Goal: Task Accomplishment & Management: Manage account settings

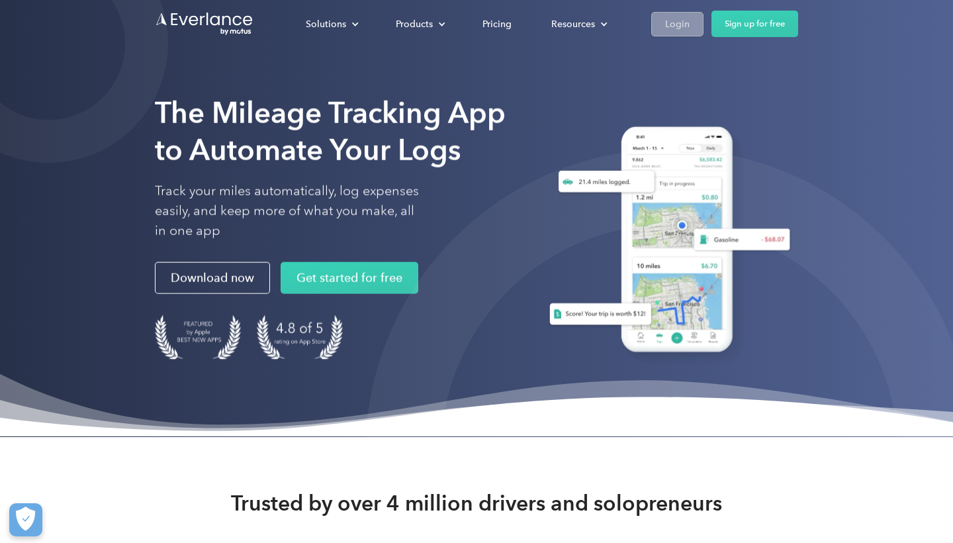
click at [670, 25] on div "Login" at bounding box center [677, 24] width 24 height 17
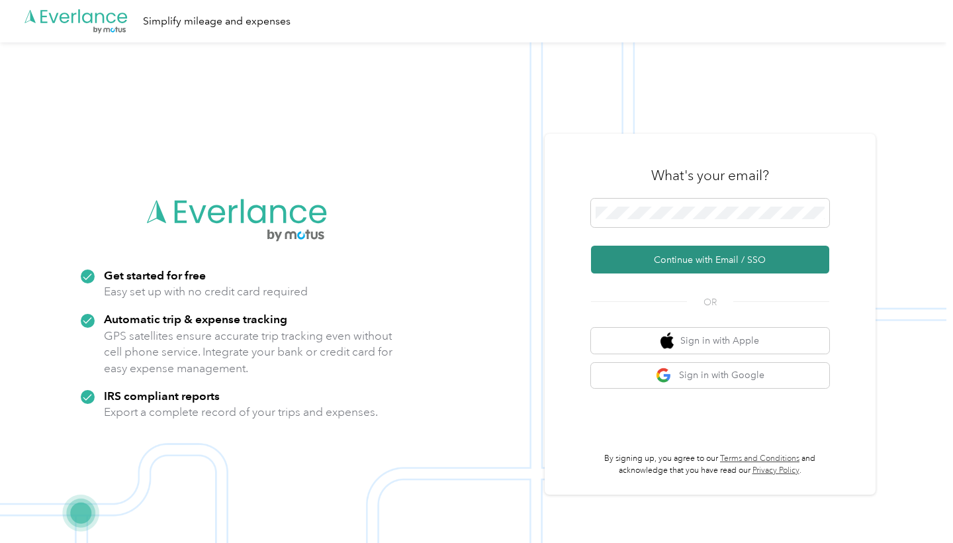
click at [670, 255] on button "Continue with Email / SSO" at bounding box center [710, 260] width 238 height 28
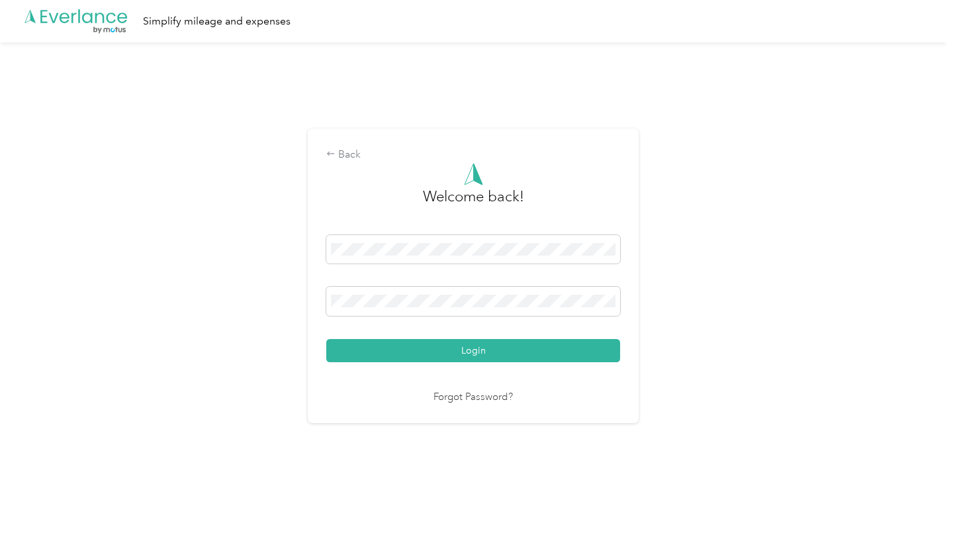
click at [477, 350] on button "Login" at bounding box center [473, 350] width 294 height 23
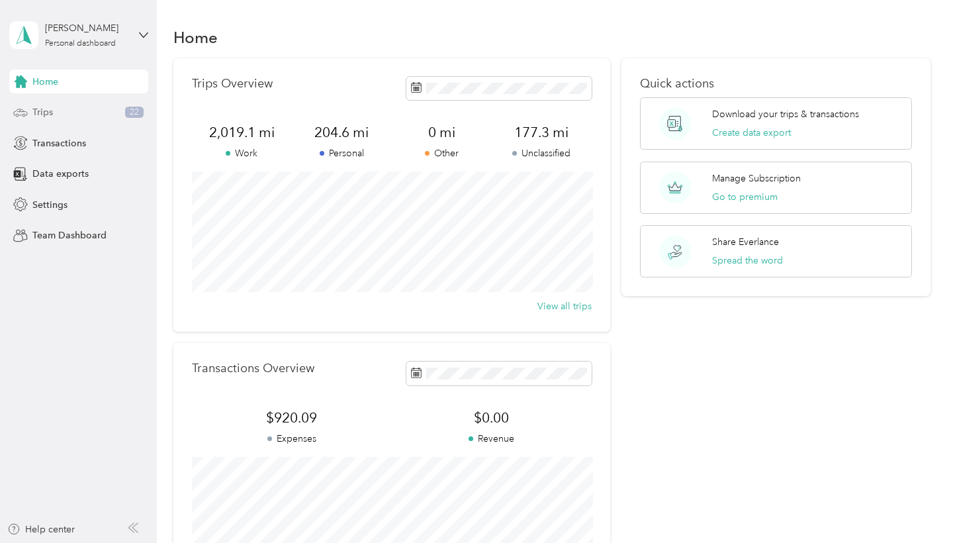
click at [60, 115] on div "Trips 22" at bounding box center [78, 113] width 139 height 24
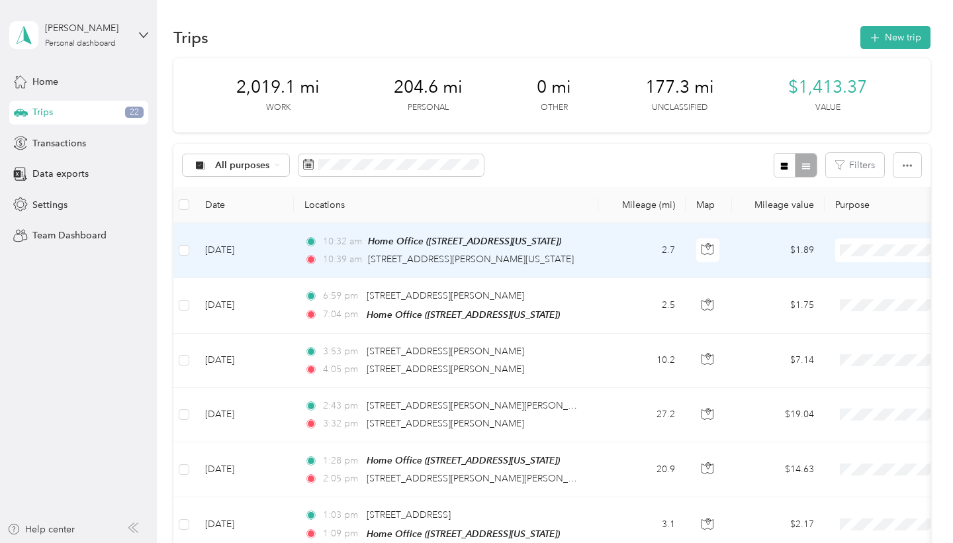
click at [265, 249] on td "[DATE]" at bounding box center [244, 250] width 99 height 55
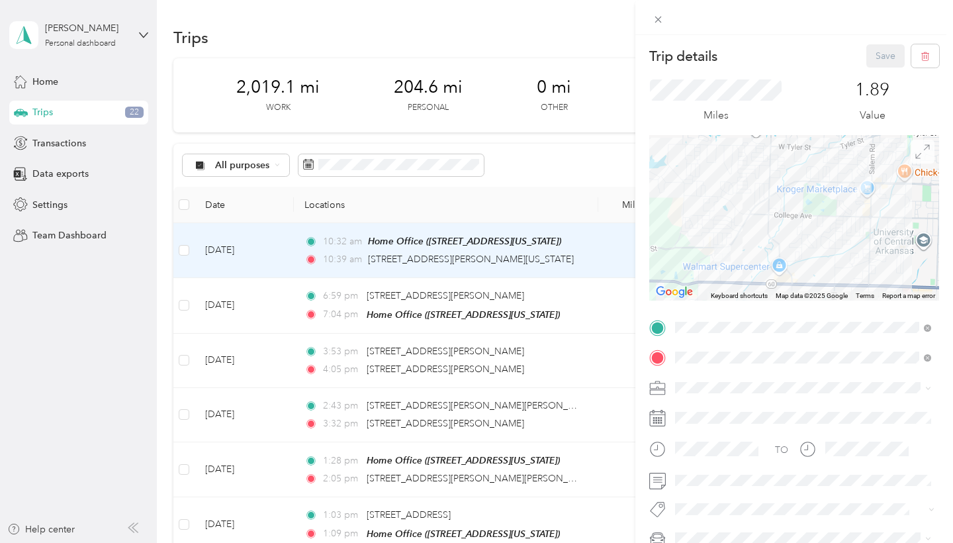
click at [916, 149] on icon at bounding box center [923, 151] width 15 height 15
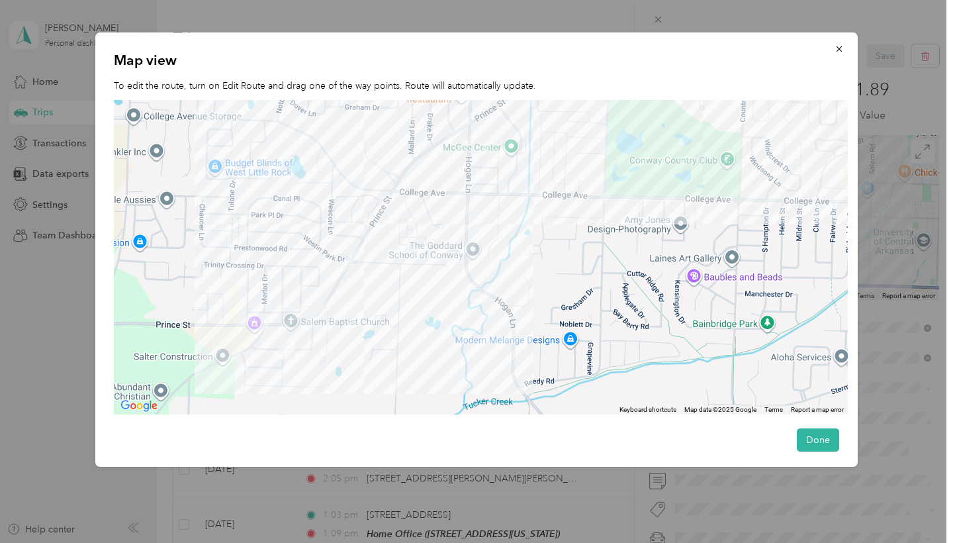
drag, startPoint x: 558, startPoint y: 176, endPoint x: 459, endPoint y: 269, distance: 136.3
click at [467, 262] on div at bounding box center [481, 257] width 734 height 315
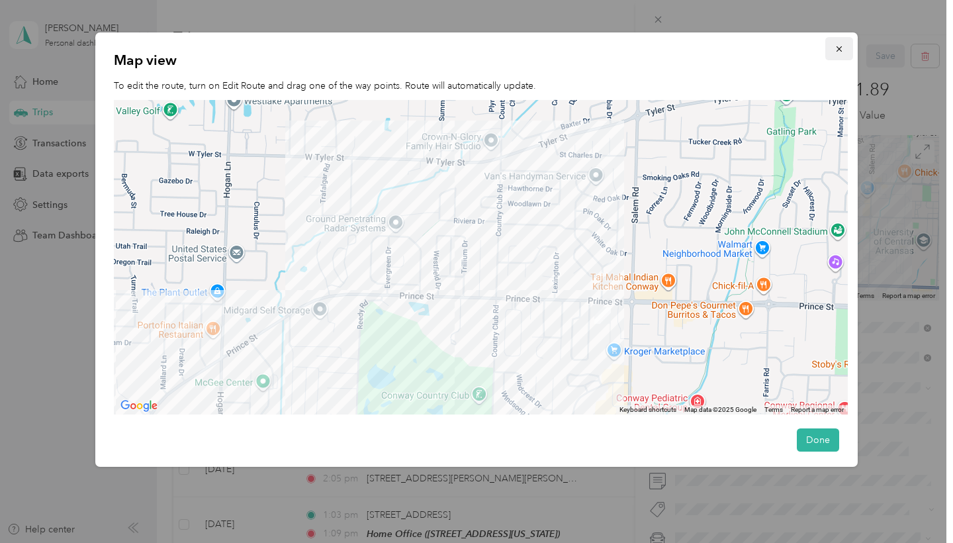
click at [838, 52] on icon "button" at bounding box center [839, 48] width 9 height 9
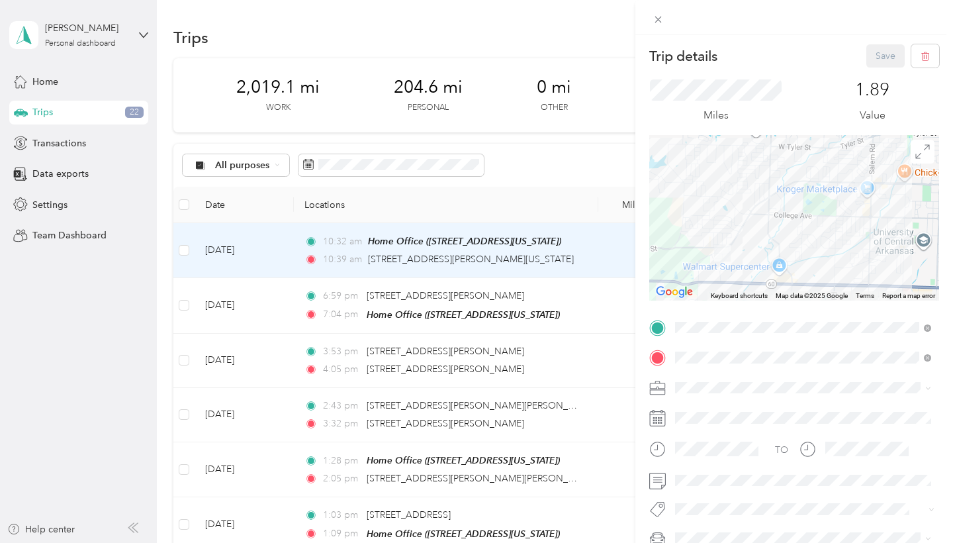
click at [140, 28] on div "Trip details Save This trip cannot be edited because it is either under review,…" at bounding box center [476, 271] width 953 height 543
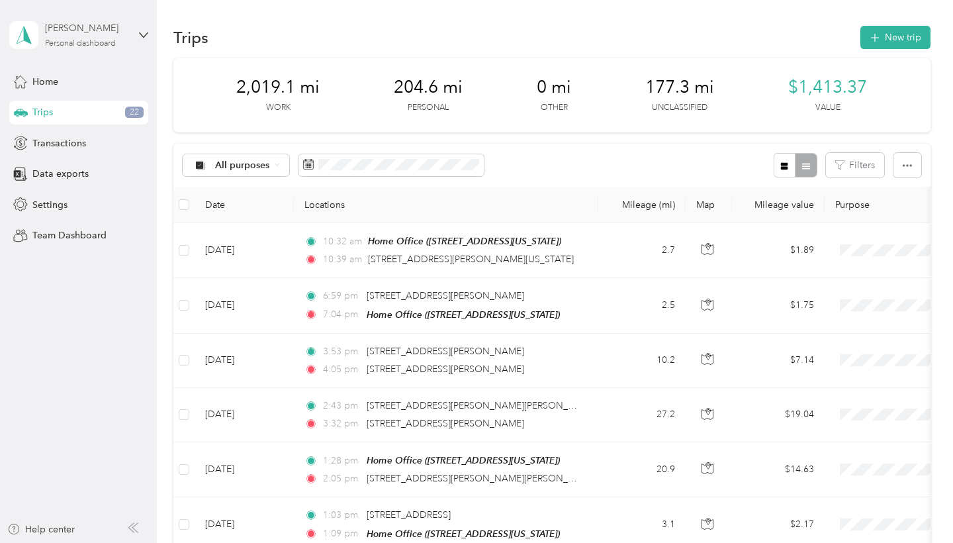
click at [115, 40] on div "Personal dashboard" at bounding box center [80, 44] width 71 height 8
click at [73, 342] on aside "Courtney McDearmon Personal dashboard Home Trips 22 Transactions Data exports S…" at bounding box center [78, 271] width 157 height 543
click at [53, 78] on span "Home" at bounding box center [45, 82] width 26 height 14
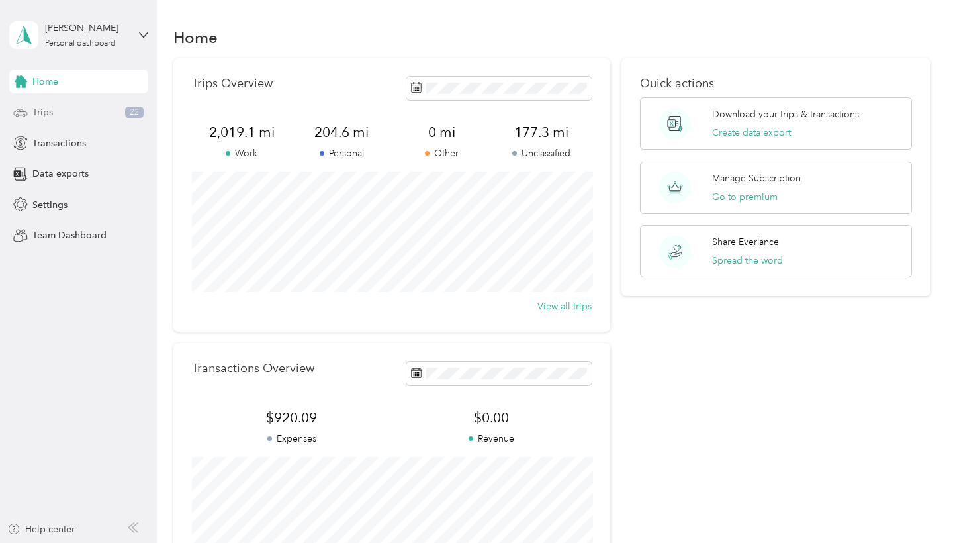
click at [58, 118] on div "Trips 22" at bounding box center [78, 113] width 139 height 24
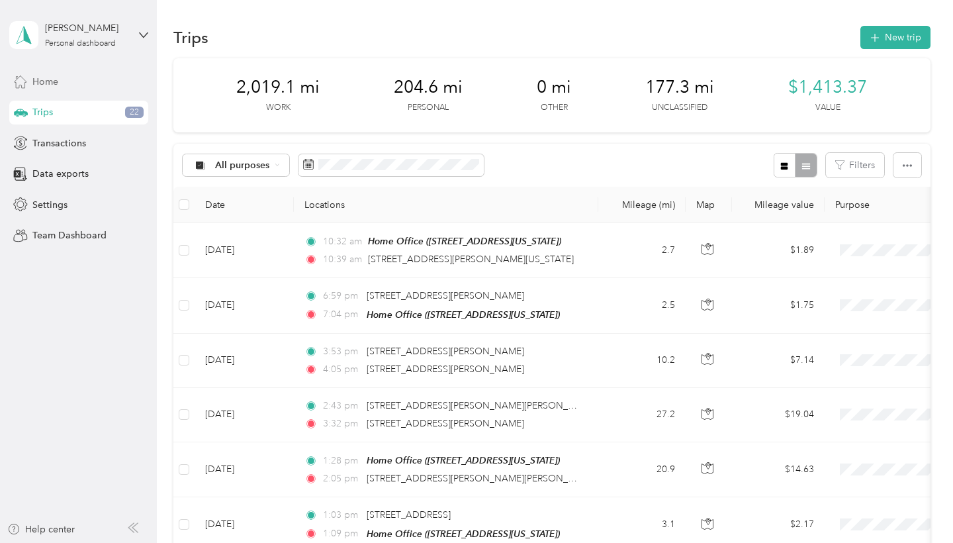
click at [85, 80] on div "Home" at bounding box center [78, 82] width 139 height 24
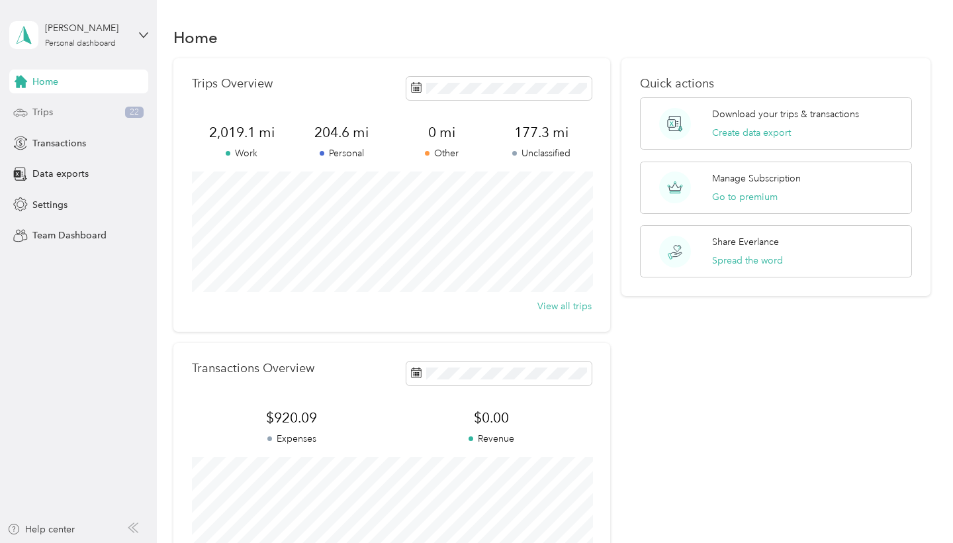
click at [64, 106] on div "Trips 22" at bounding box center [78, 113] width 139 height 24
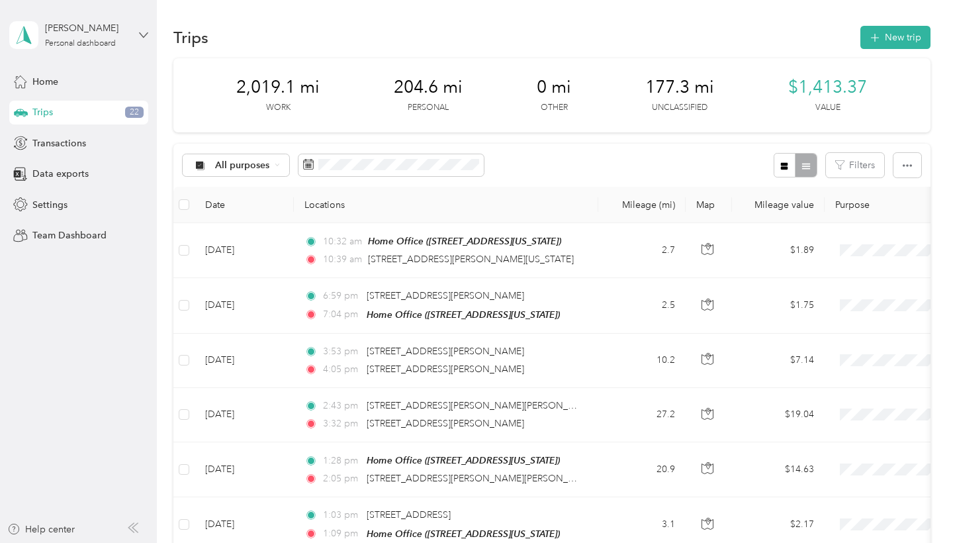
click at [144, 32] on icon at bounding box center [143, 34] width 9 height 9
click at [104, 106] on div "Log out" at bounding box center [186, 108] width 335 height 23
